Goal: Transaction & Acquisition: Download file/media

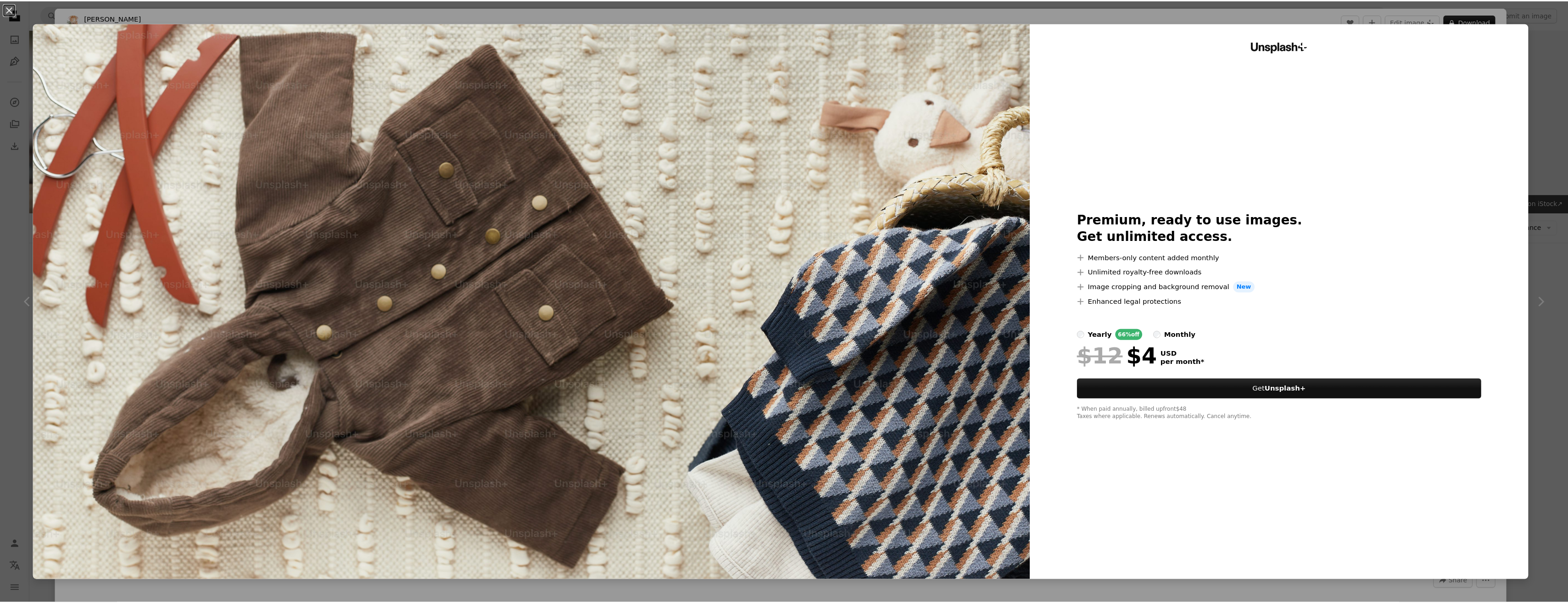
scroll to position [138, 0]
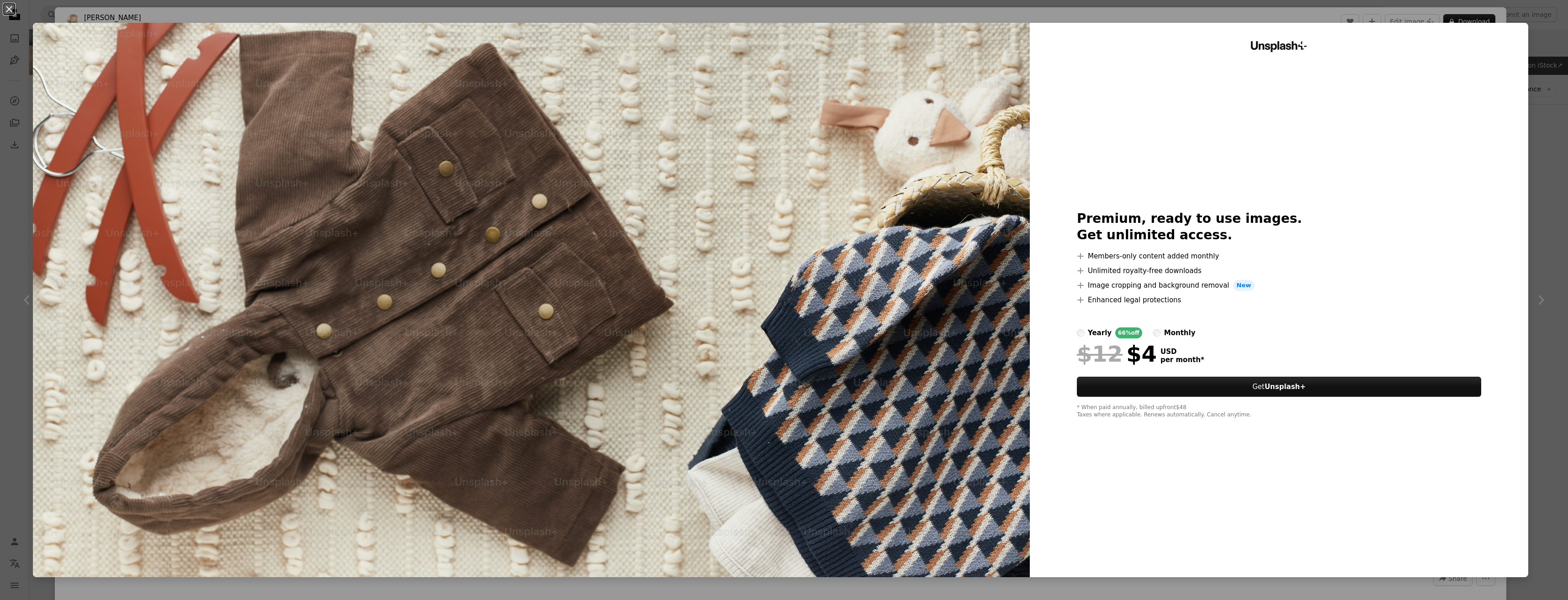
click at [1543, 175] on div "An X shape Unsplash+ Premium, ready to use images. Get unlimited access. A plus…" at bounding box center [784, 300] width 1568 height 600
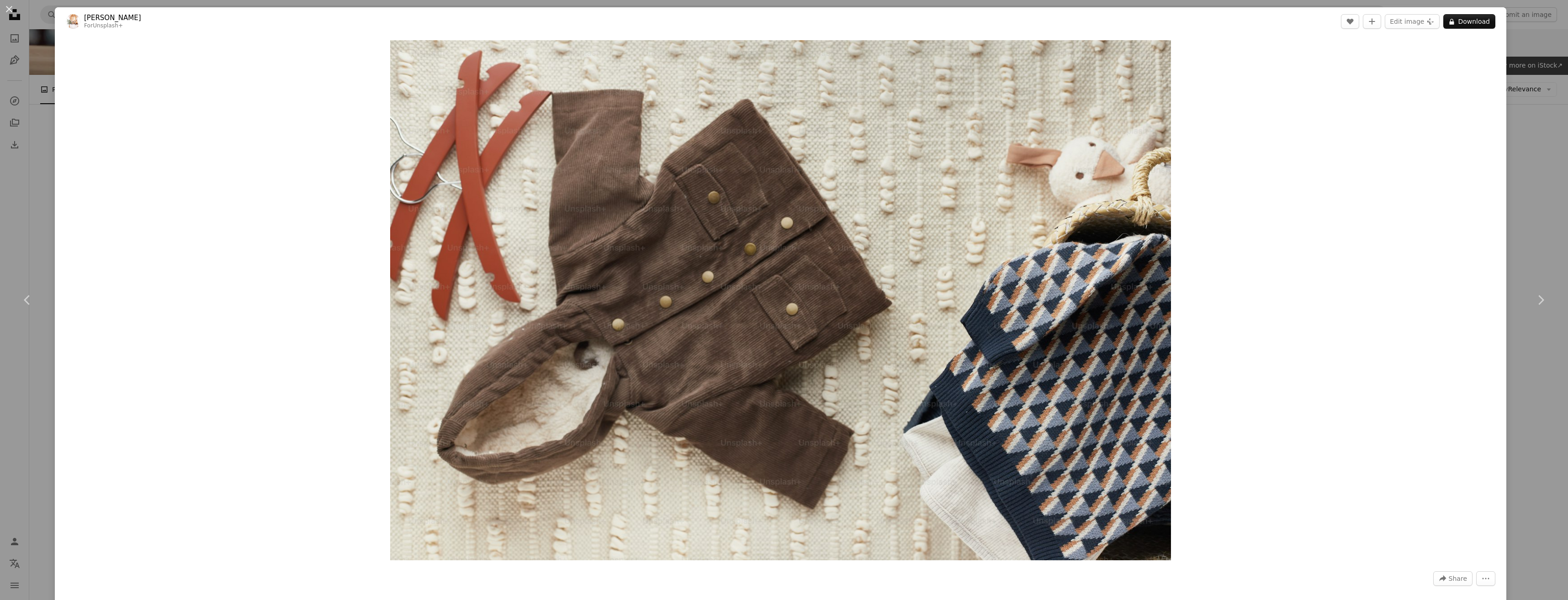
click at [1529, 36] on div "An X shape Chevron left Chevron right [PERSON_NAME] For Unsplash+ A heart A plu…" at bounding box center [784, 300] width 1568 height 600
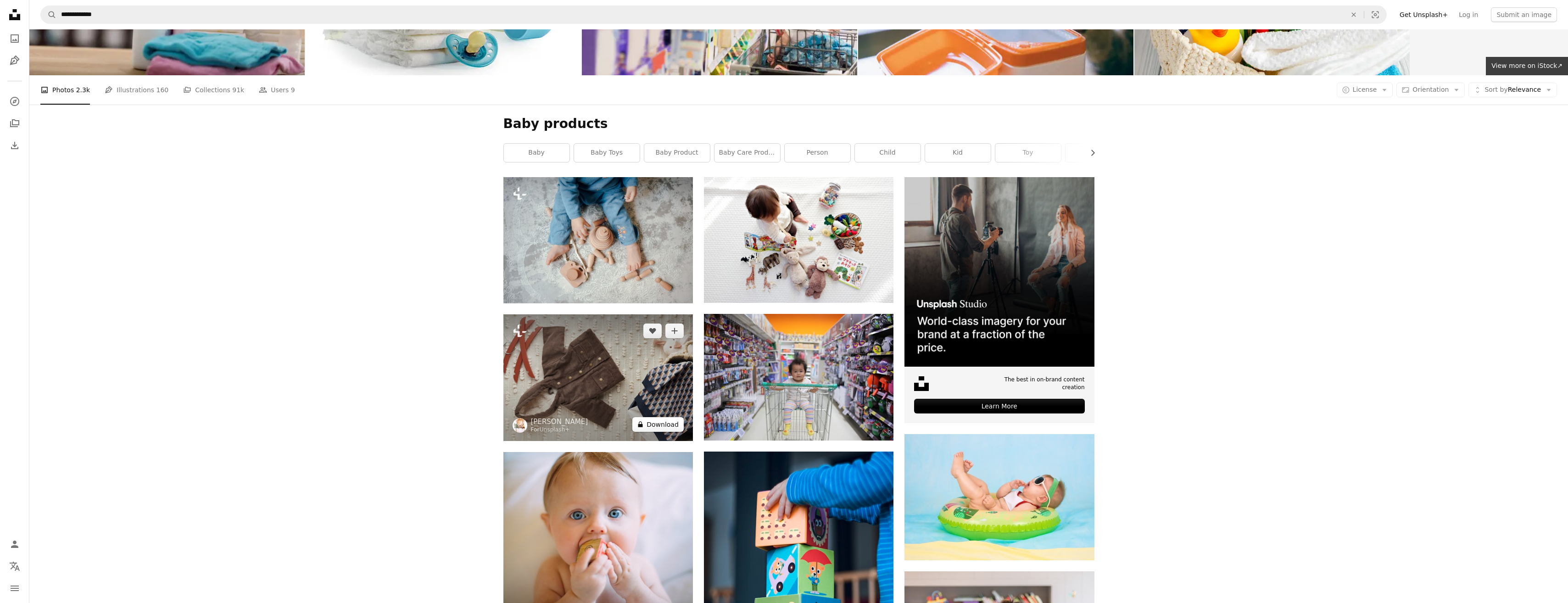
click at [649, 417] on button "A lock Download" at bounding box center [658, 425] width 51 height 15
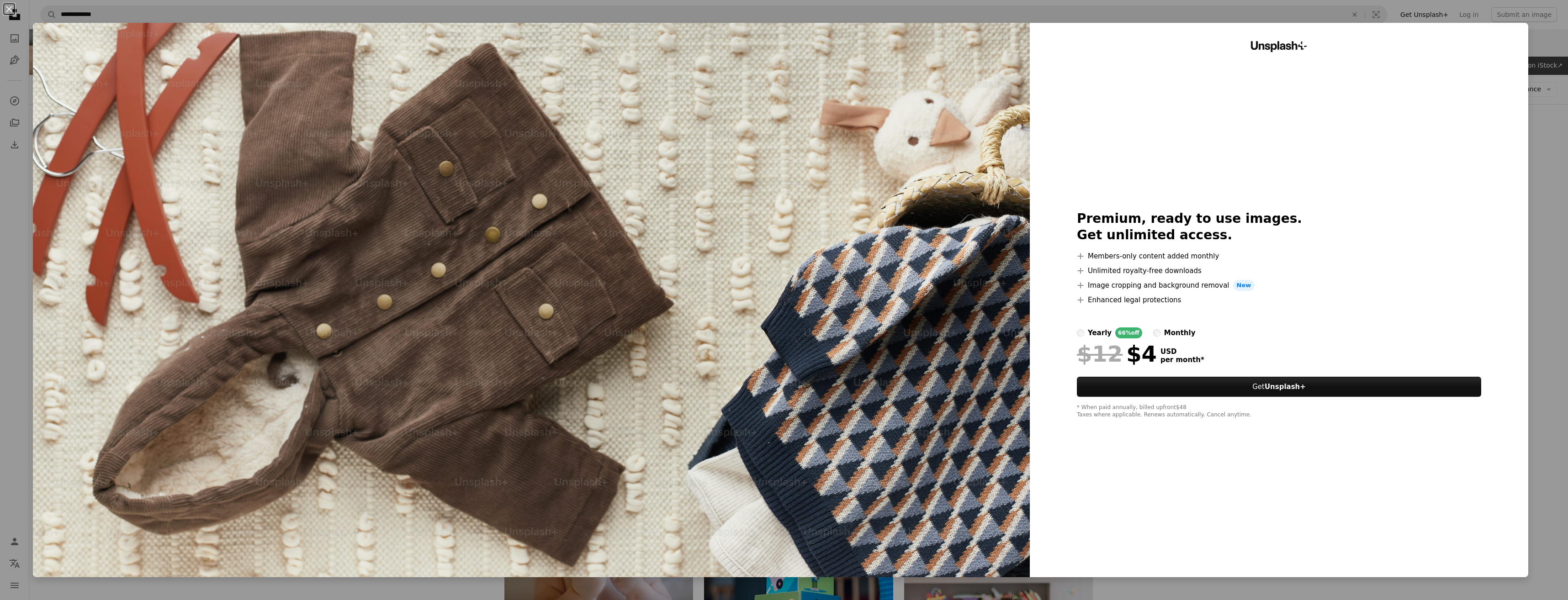
click at [1153, 332] on label "monthly" at bounding box center [1174, 333] width 43 height 11
click at [1091, 335] on div "yearly" at bounding box center [1099, 333] width 24 height 11
click at [1534, 125] on div "An X shape Unsplash+ Premium, ready to use images. Get unlimited access. A plus…" at bounding box center [784, 300] width 1568 height 600
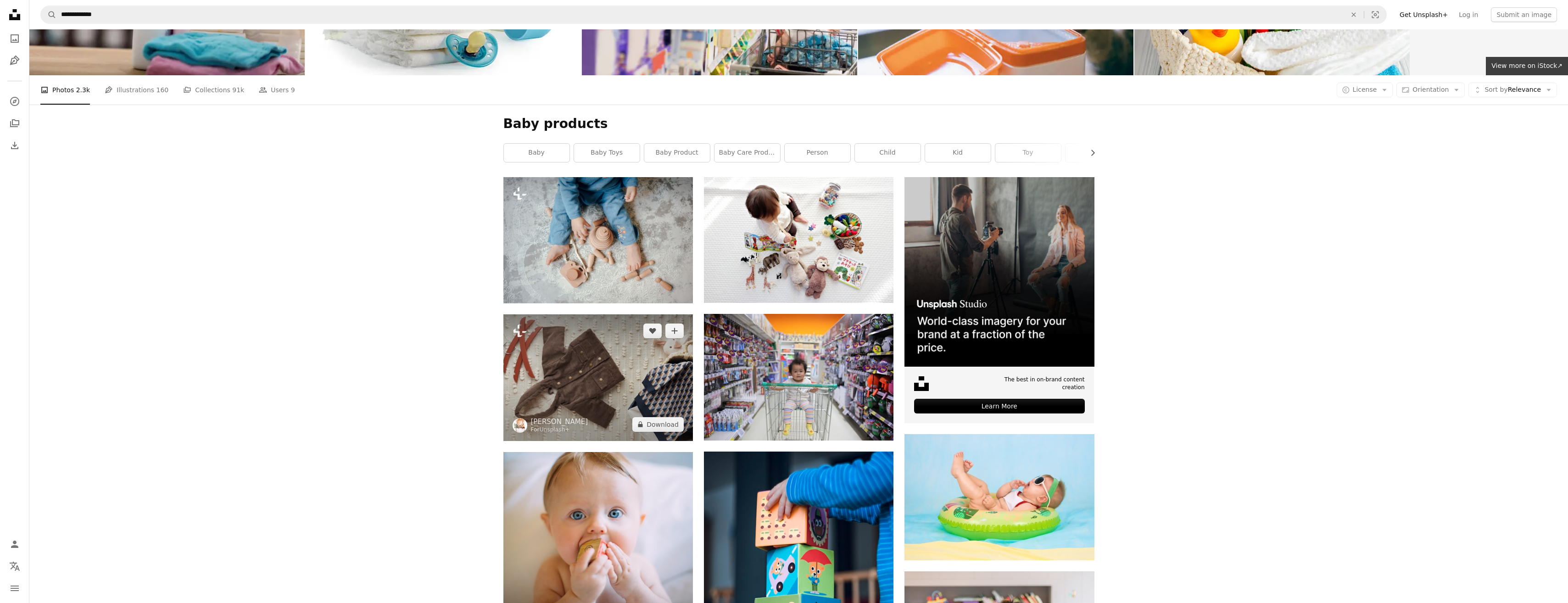
click at [643, 314] on img at bounding box center [598, 377] width 190 height 126
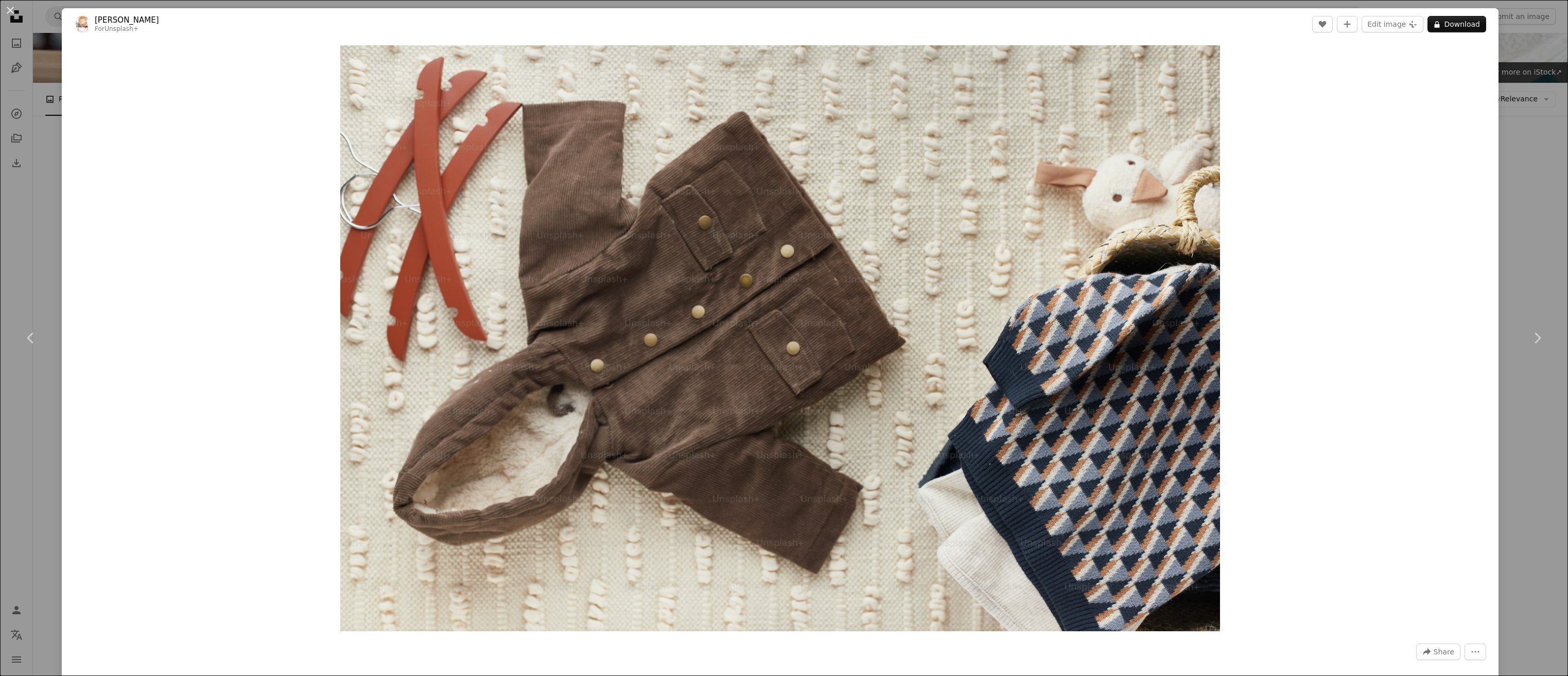
click at [1518, 72] on div "An X shape Chevron left Chevron right [PERSON_NAME] For Unsplash+ A heart A plu…" at bounding box center [784, 338] width 1568 height 676
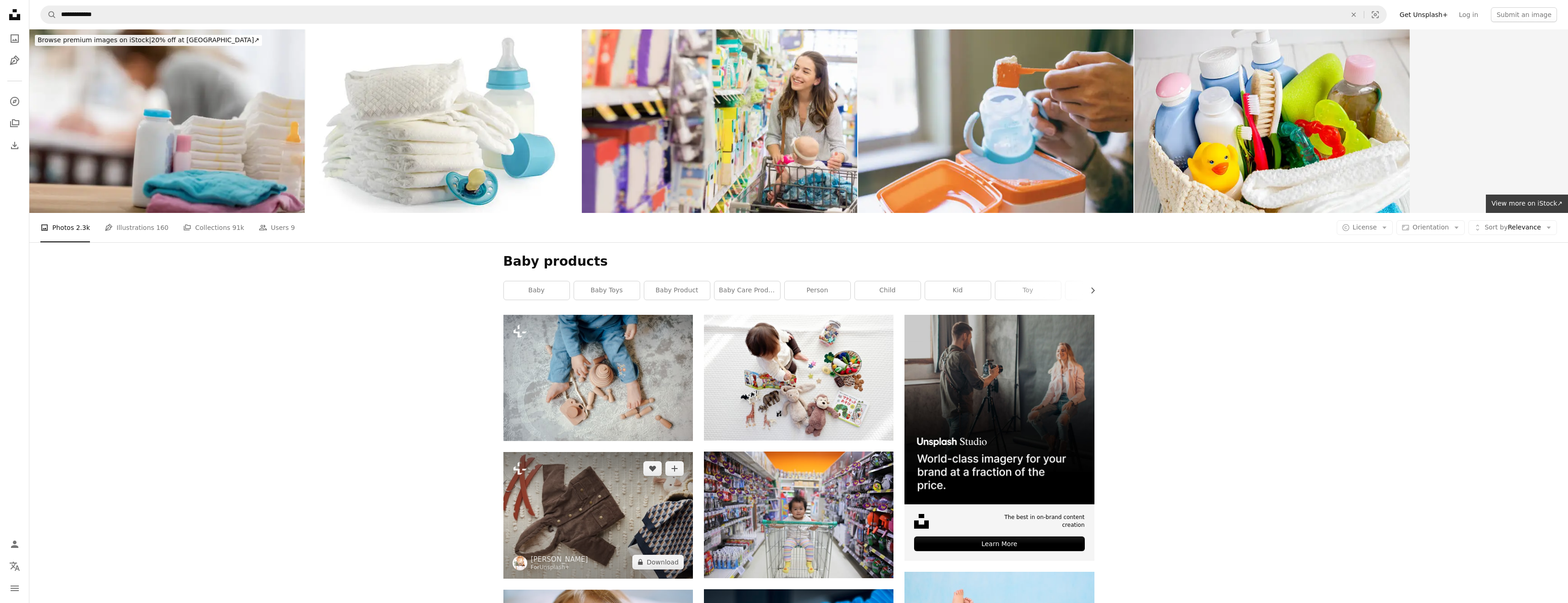
click at [608, 452] on img at bounding box center [598, 515] width 190 height 126
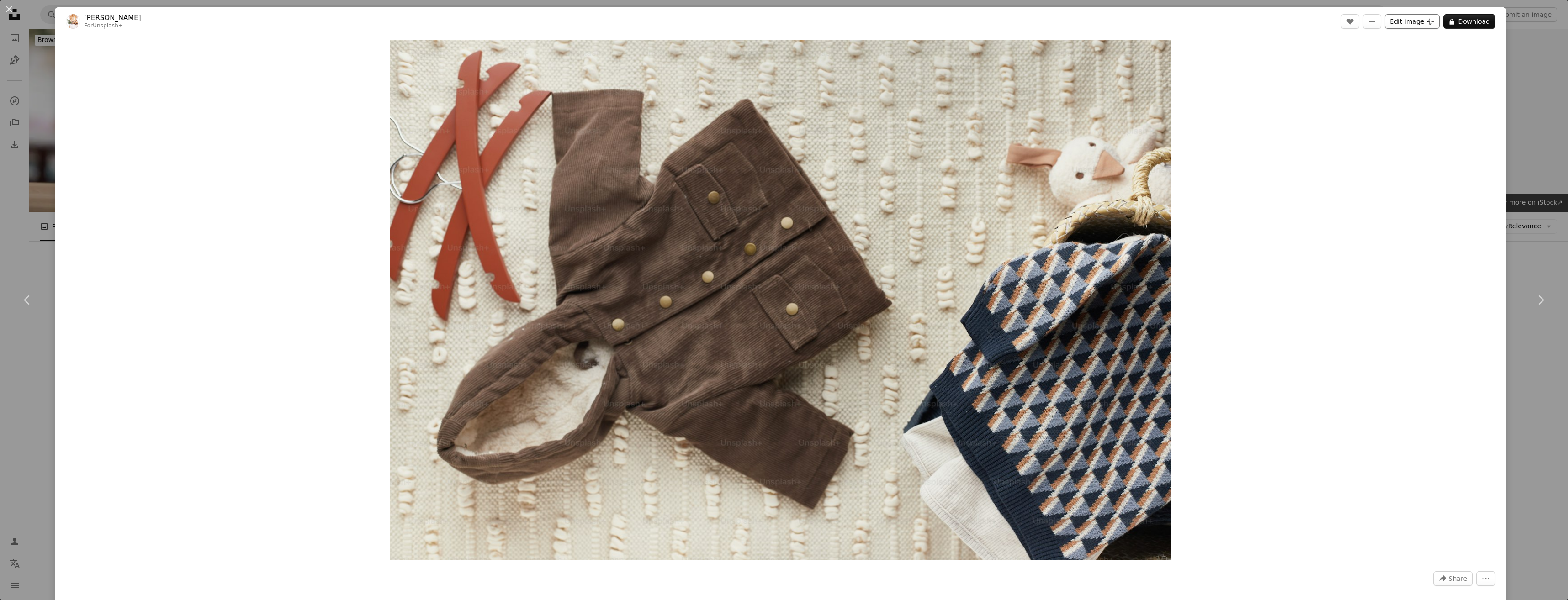
click at [1416, 25] on button "Edit image Plus sign for Unsplash+" at bounding box center [1412, 22] width 55 height 15
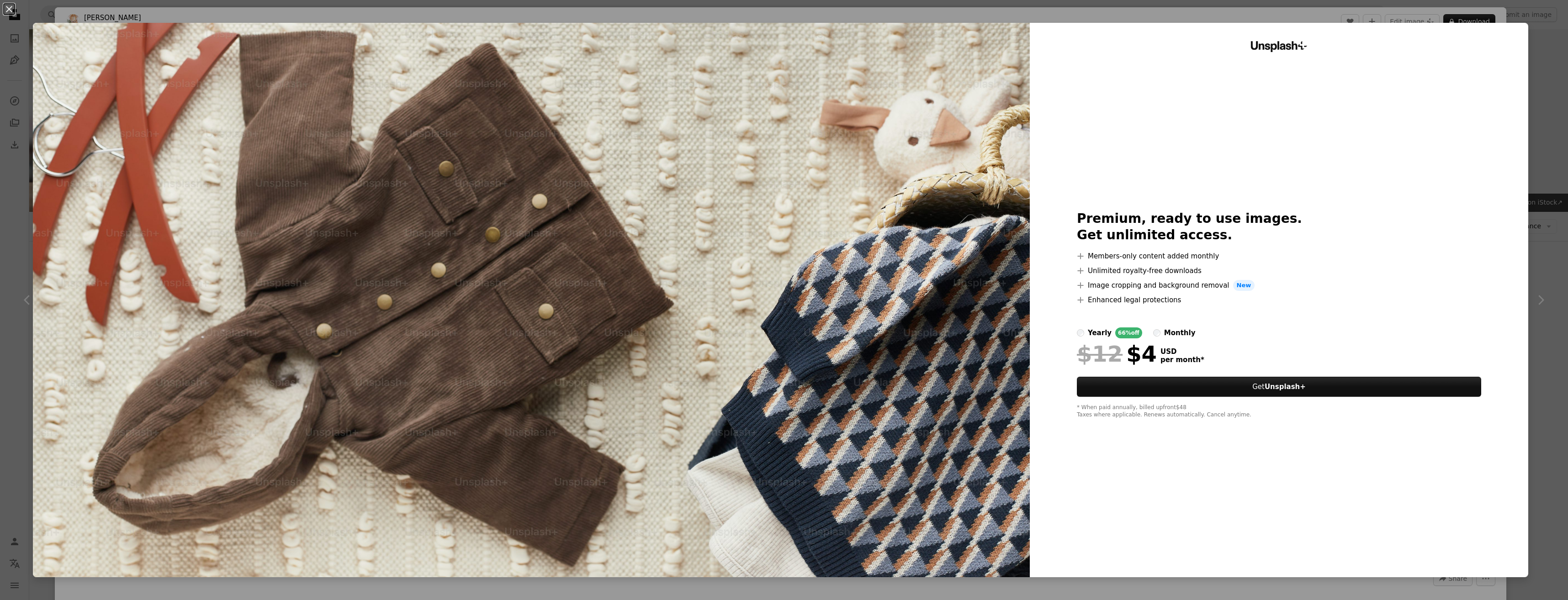
click at [1542, 40] on div "An X shape Unsplash+ Premium, ready to use images. Get unlimited access. A plus…" at bounding box center [784, 300] width 1568 height 600
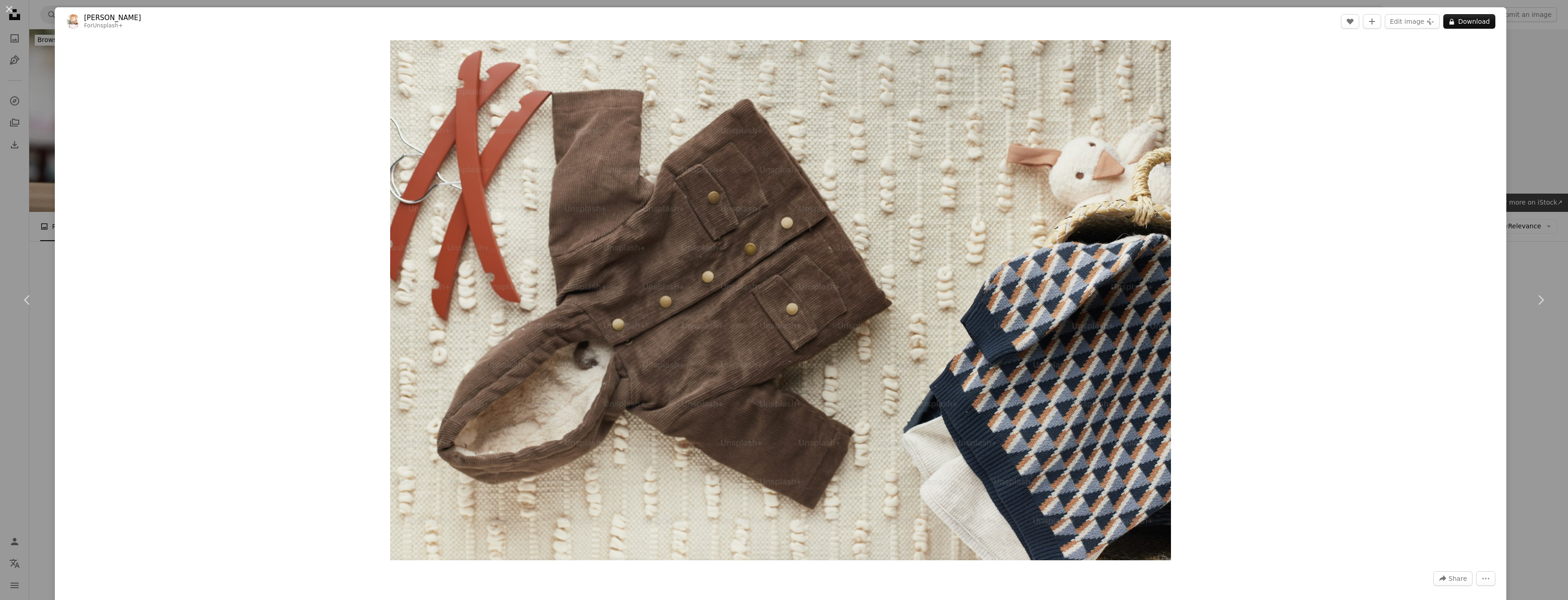
click at [1519, 78] on div "An X shape Chevron left Chevron right [PERSON_NAME] For Unsplash+ A heart A plu…" at bounding box center [784, 300] width 1568 height 600
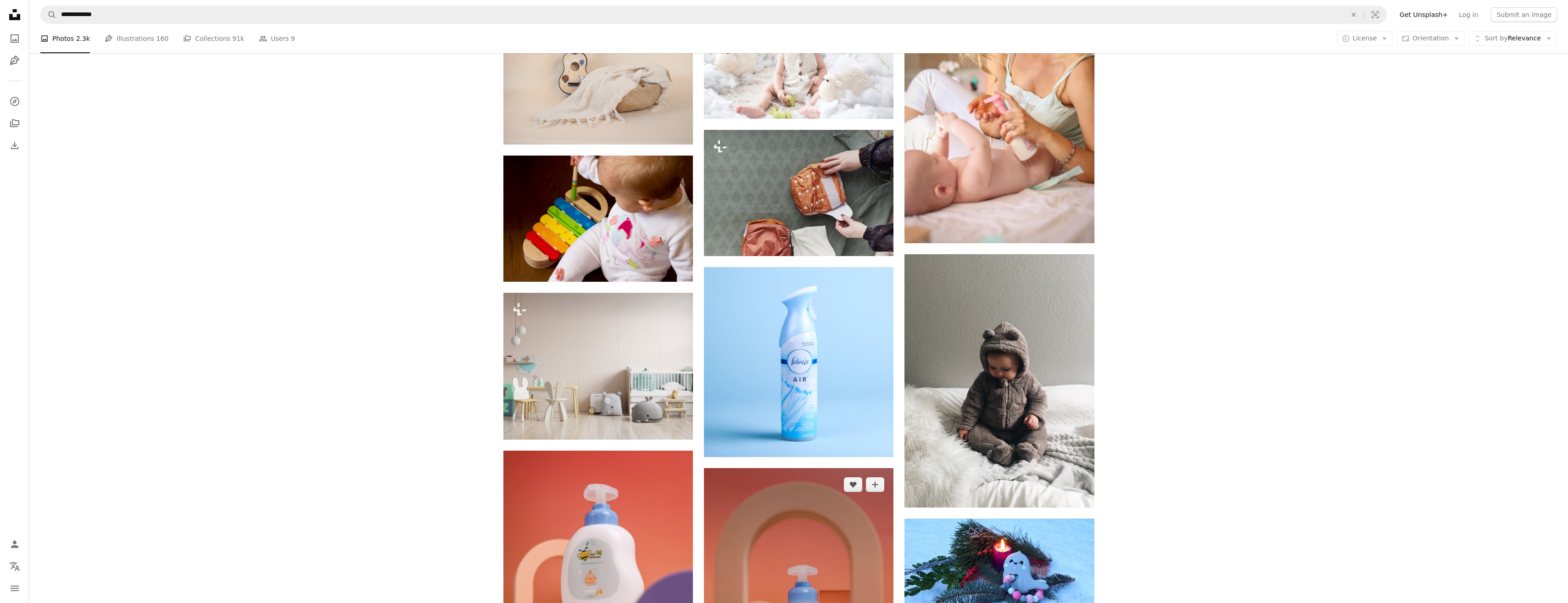
scroll to position [1043, 0]
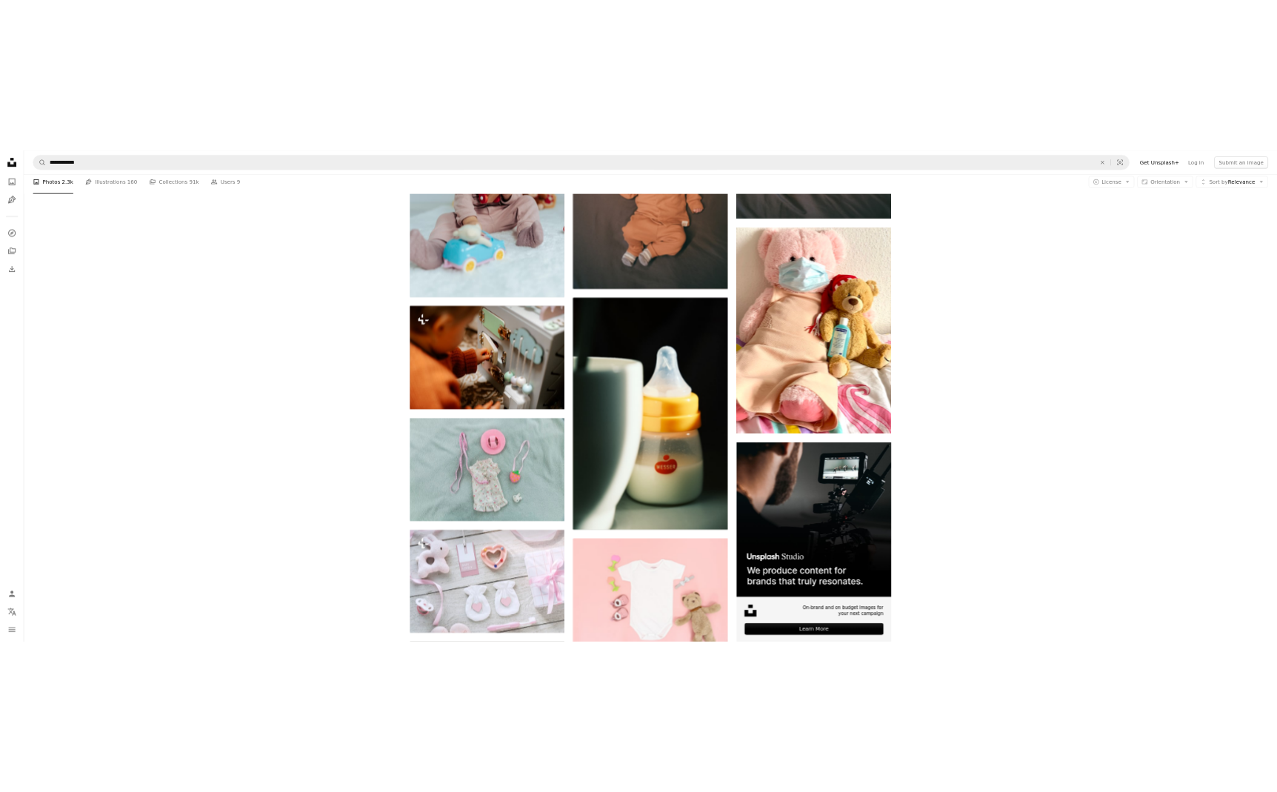
scroll to position [6147, 0]
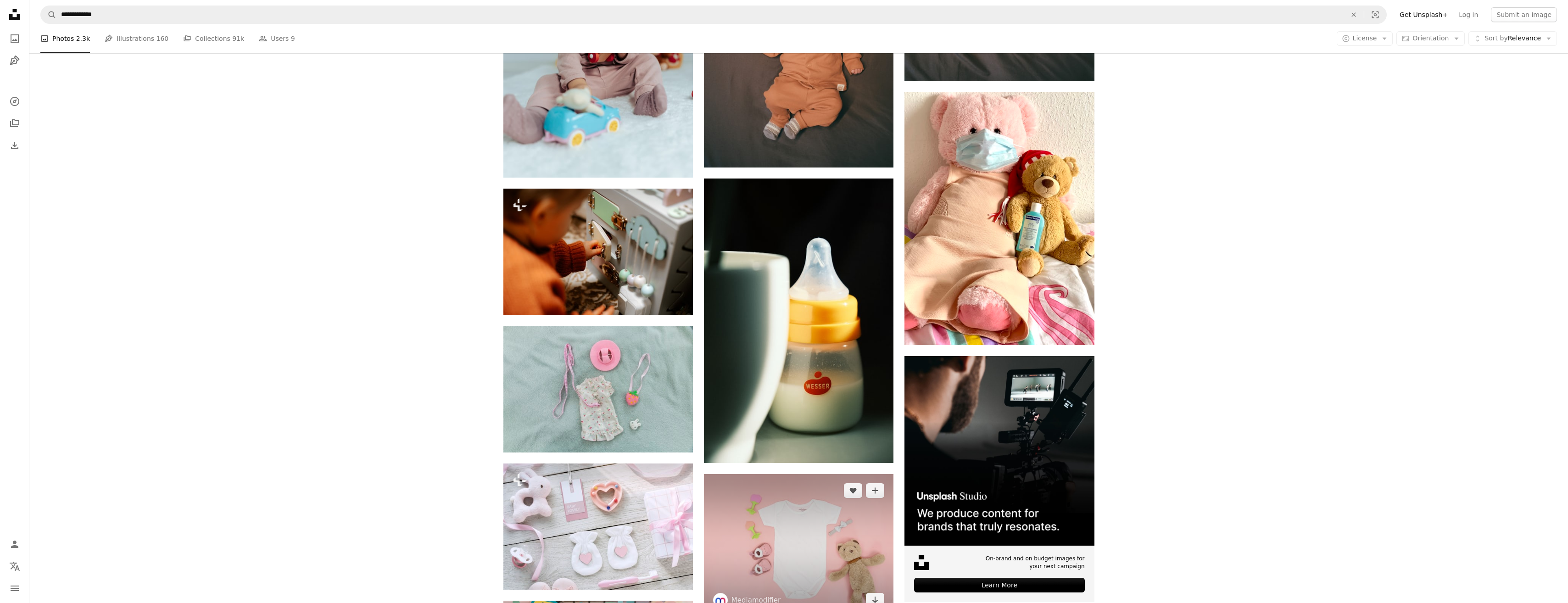
click at [821, 474] on img at bounding box center [799, 545] width 190 height 143
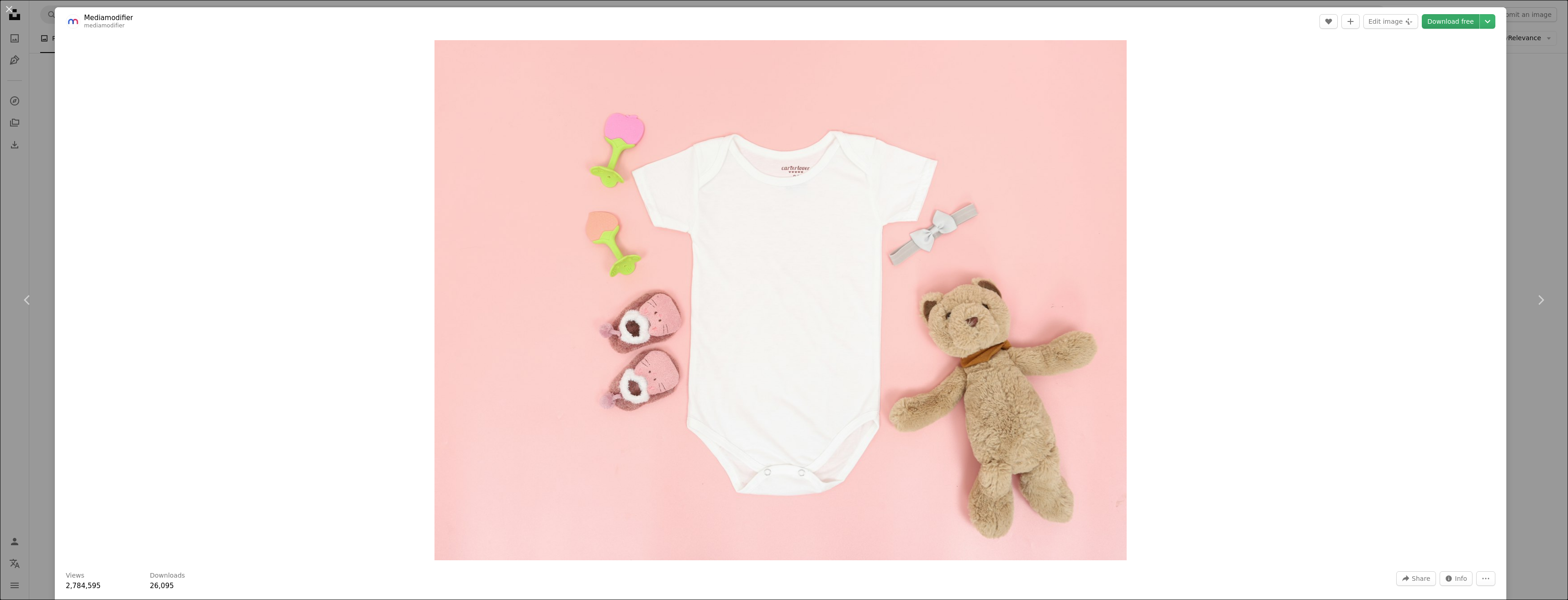
drag, startPoint x: 838, startPoint y: 210, endPoint x: 1455, endPoint y: 22, distance: 645.0
click at [1455, 22] on link "Download free" at bounding box center [1450, 22] width 57 height 15
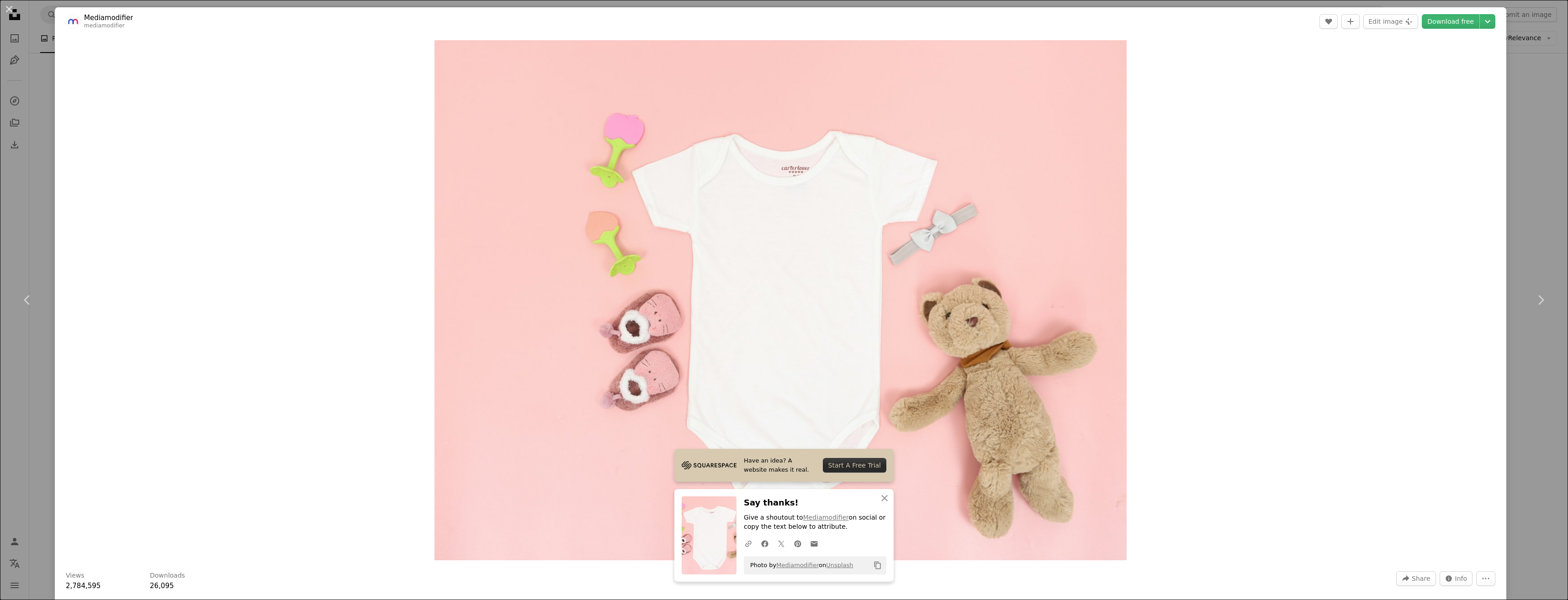
click at [1504, 96] on div "An X shape Chevron left Chevron right Have an idea? A website makes it real. St…" at bounding box center [784, 300] width 1568 height 600
